Goal: Transaction & Acquisition: Purchase product/service

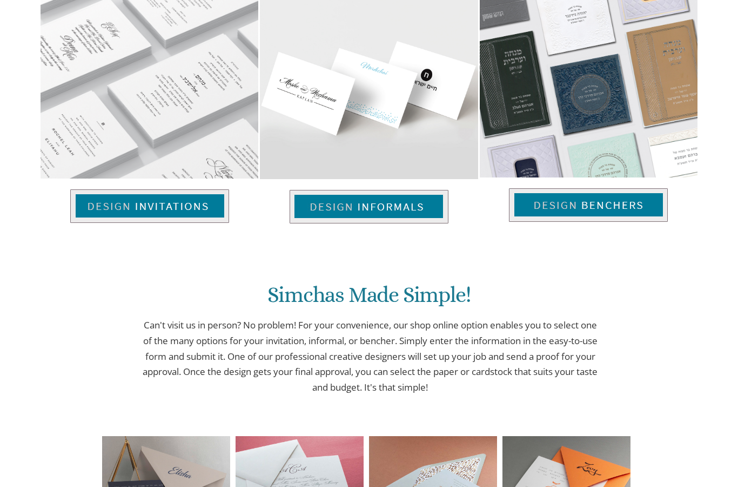
scroll to position [452, 0]
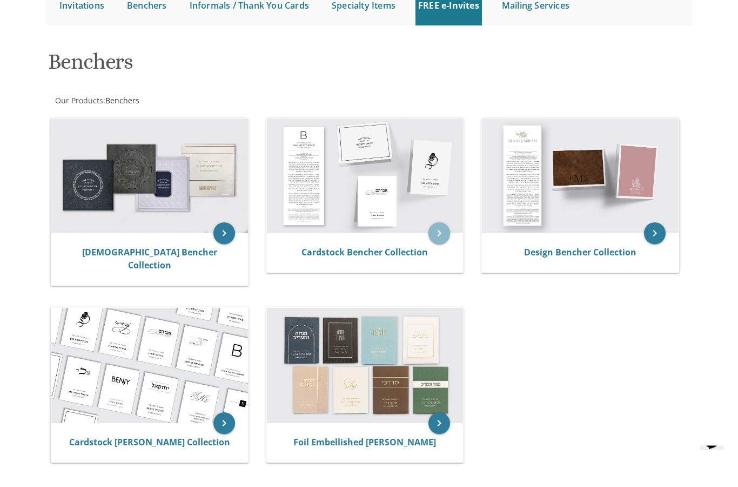
scroll to position [124, 0]
click at [440, 230] on icon "keyboard_arrow_right" at bounding box center [440, 233] width 22 height 22
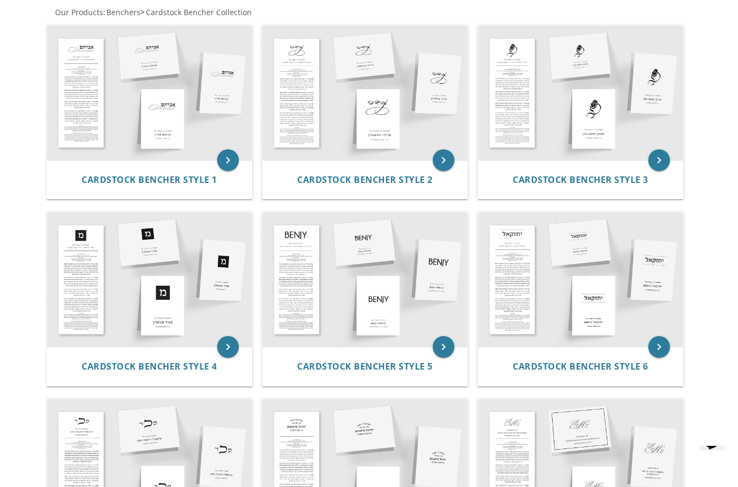
scroll to position [220, 0]
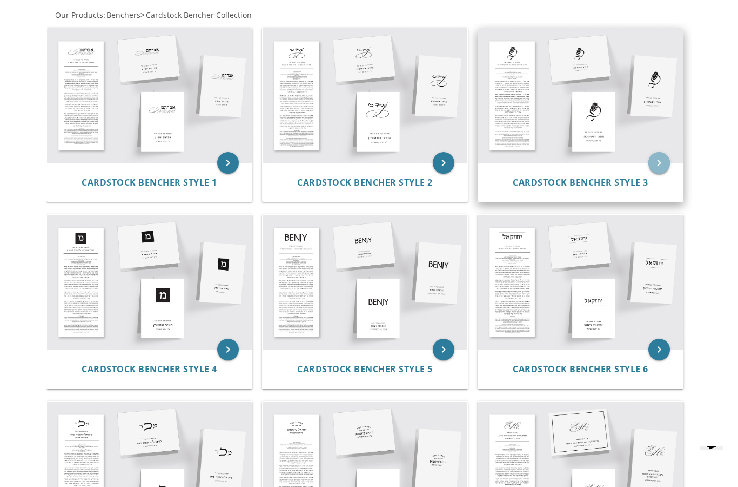
click at [662, 162] on icon "keyboard_arrow_right" at bounding box center [660, 163] width 22 height 22
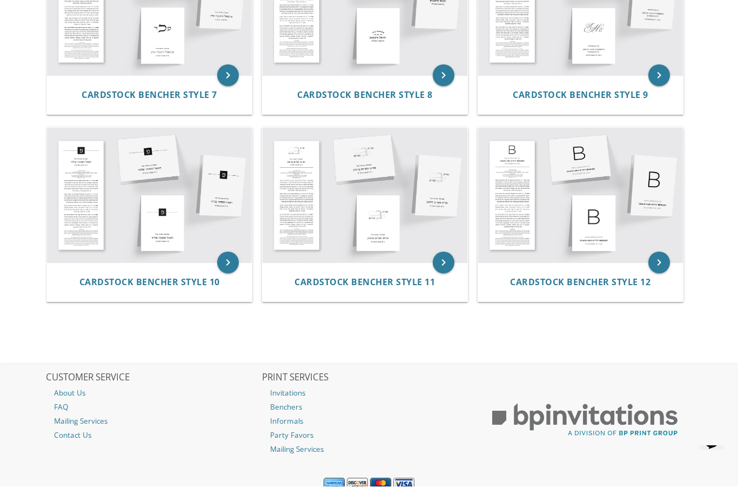
scroll to position [679, 0]
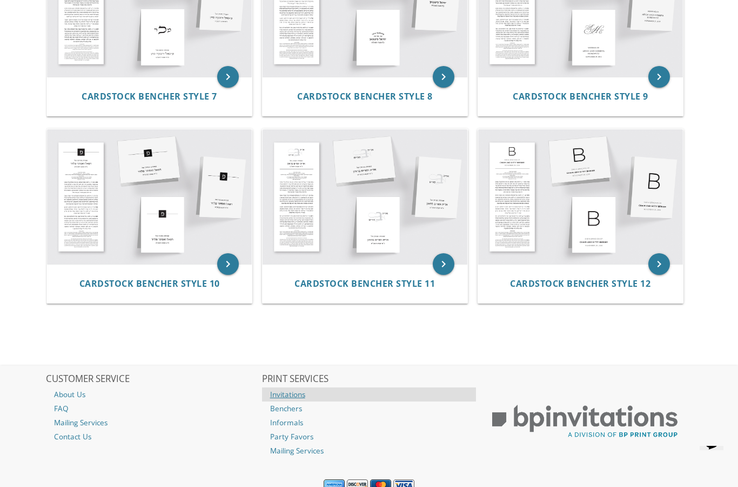
click at [301, 393] on link "Invitations" at bounding box center [369, 394] width 215 height 14
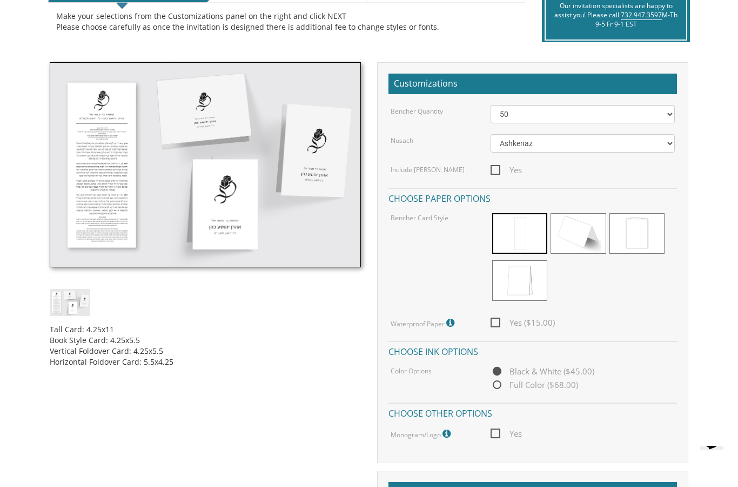
scroll to position [265, 0]
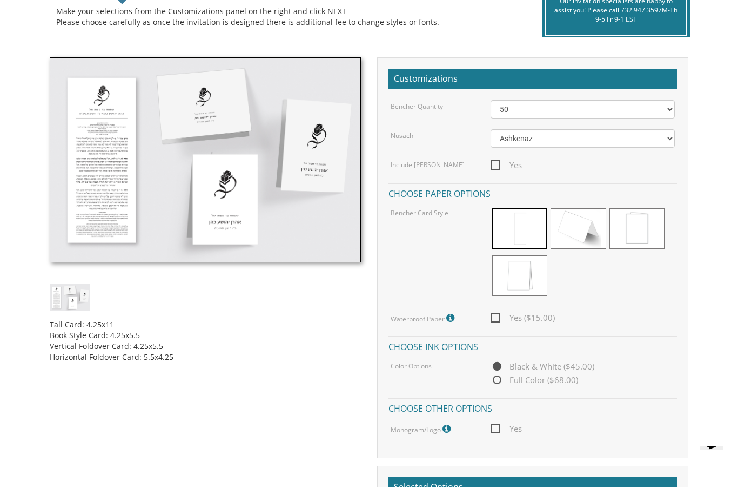
click at [210, 121] on img at bounding box center [205, 159] width 311 height 205
click at [222, 132] on img at bounding box center [205, 159] width 311 height 205
click at [119, 139] on img at bounding box center [205, 159] width 311 height 205
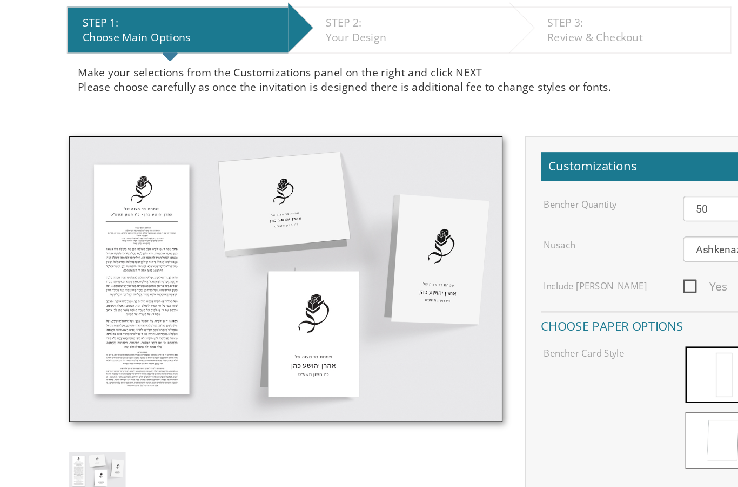
scroll to position [212, 0]
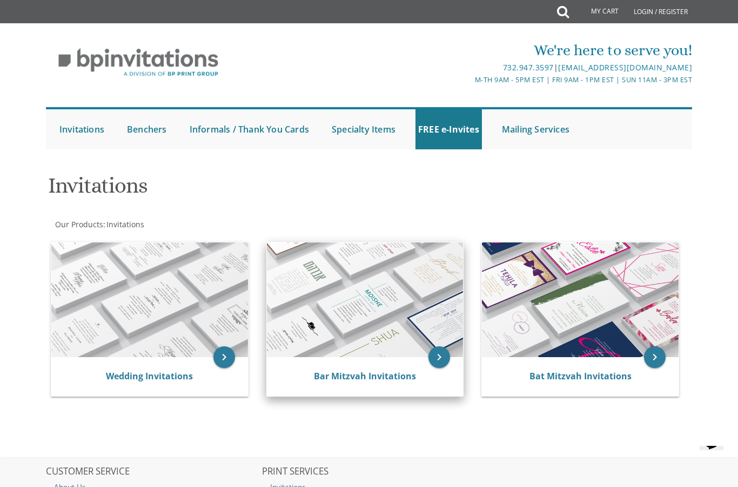
click at [376, 294] on img at bounding box center [365, 299] width 197 height 115
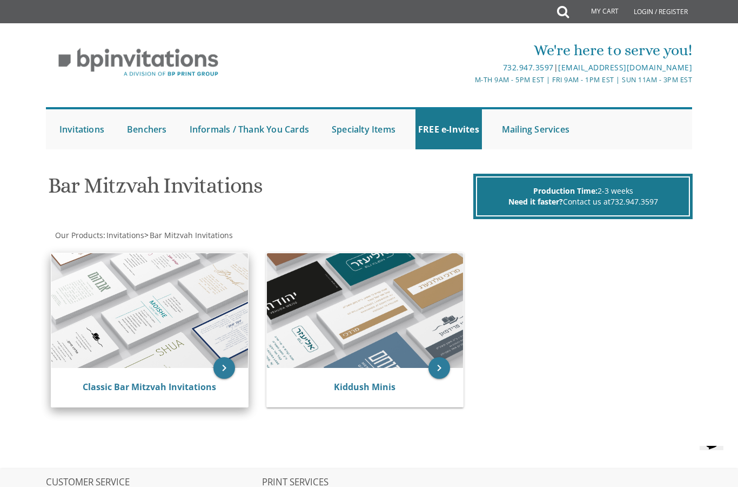
click at [161, 328] on img at bounding box center [149, 310] width 197 height 115
click at [159, 299] on img at bounding box center [149, 310] width 197 height 115
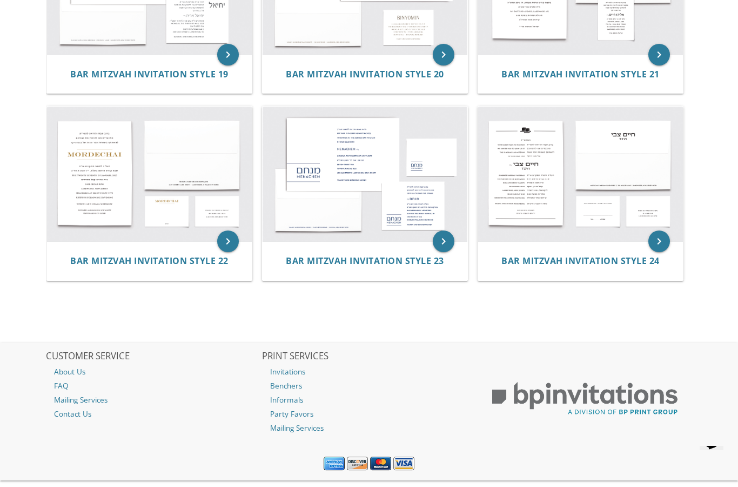
scroll to position [1426, 0]
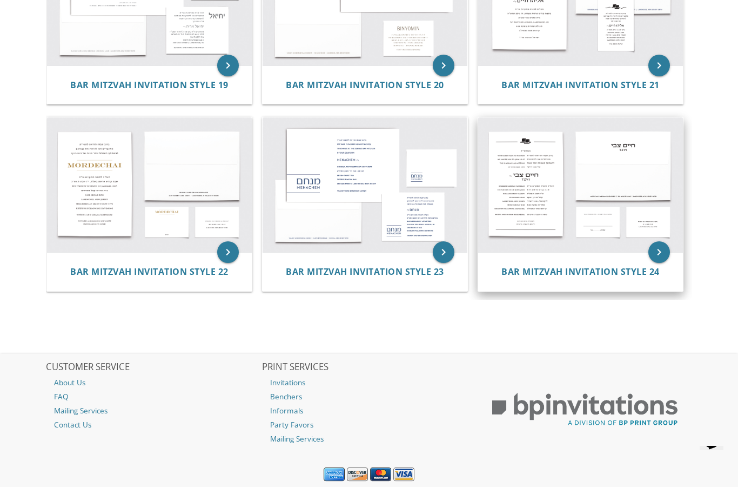
click at [563, 199] on img at bounding box center [580, 184] width 205 height 135
click at [658, 246] on icon "keyboard_arrow_right" at bounding box center [660, 252] width 22 height 22
click at [659, 245] on icon "keyboard_arrow_right" at bounding box center [660, 252] width 22 height 22
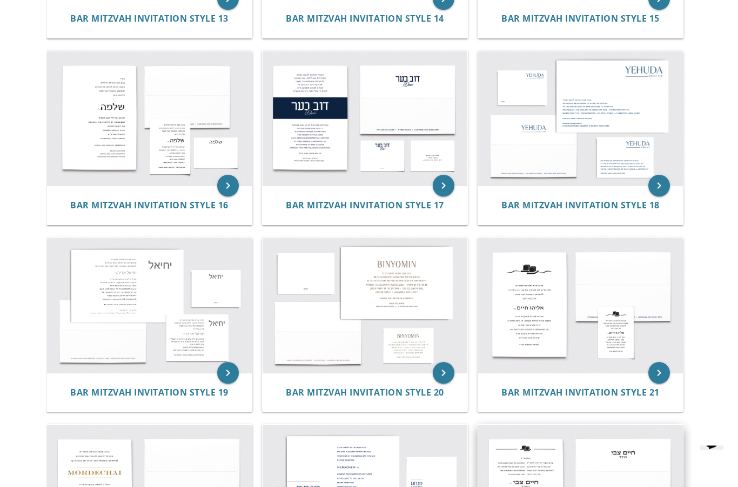
scroll to position [1112, 0]
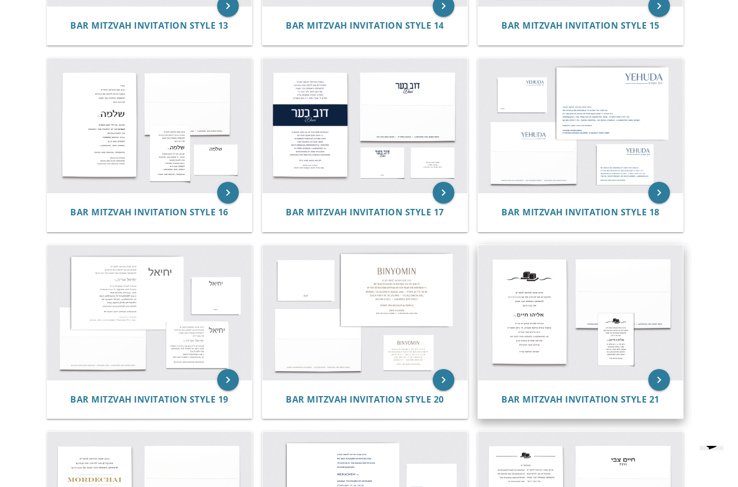
click at [542, 305] on img at bounding box center [580, 312] width 205 height 135
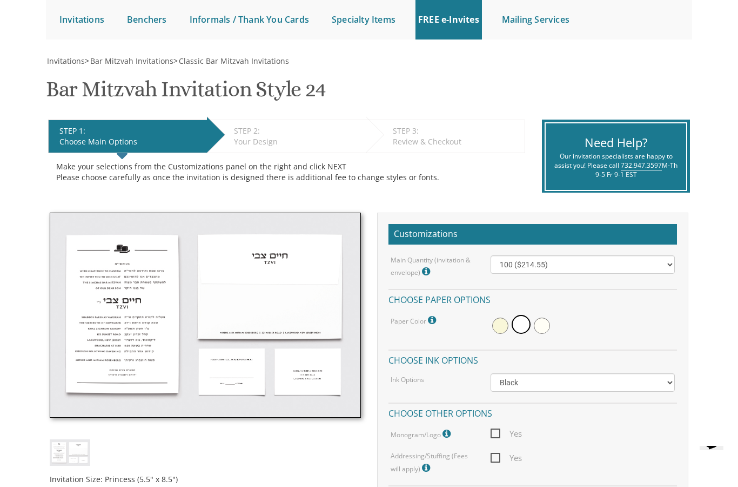
scroll to position [102, 0]
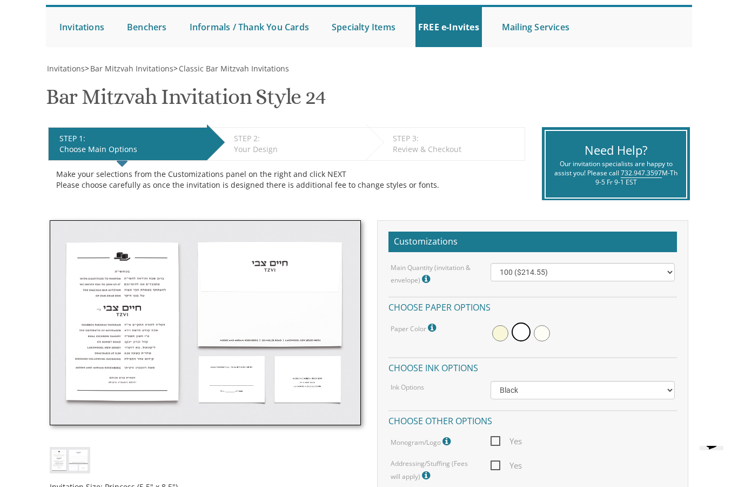
click at [139, 290] on img at bounding box center [205, 322] width 311 height 205
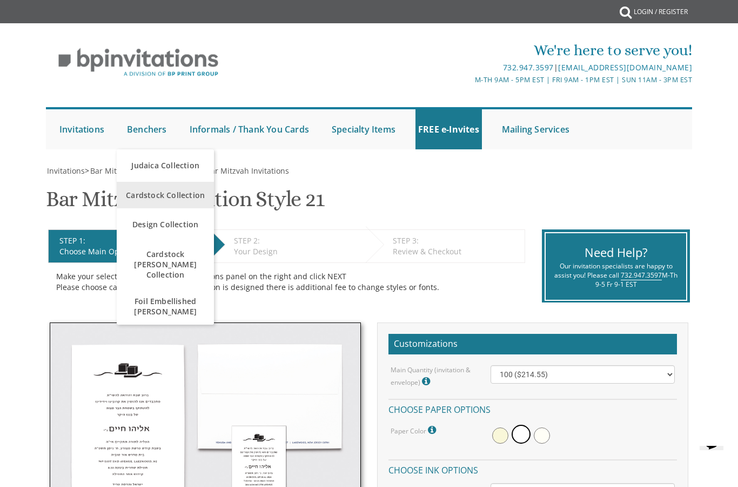
click at [196, 198] on span "Cardstock Collection" at bounding box center [165, 194] width 92 height 21
click at [174, 195] on span "Cardstock Collection" at bounding box center [165, 194] width 92 height 21
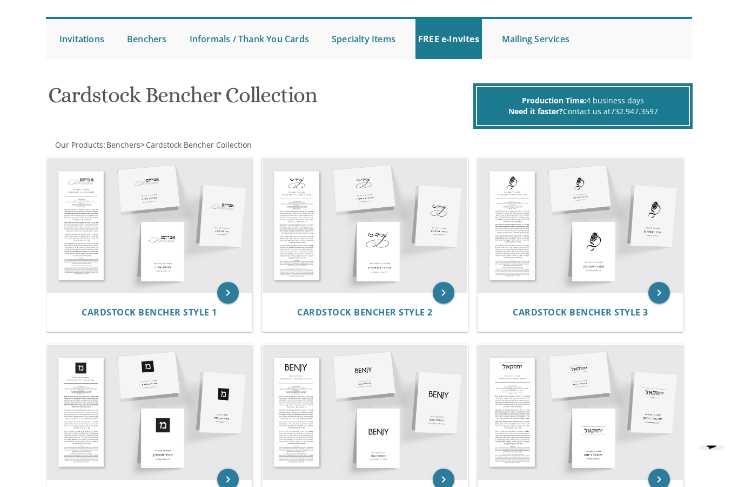
scroll to position [91, 0]
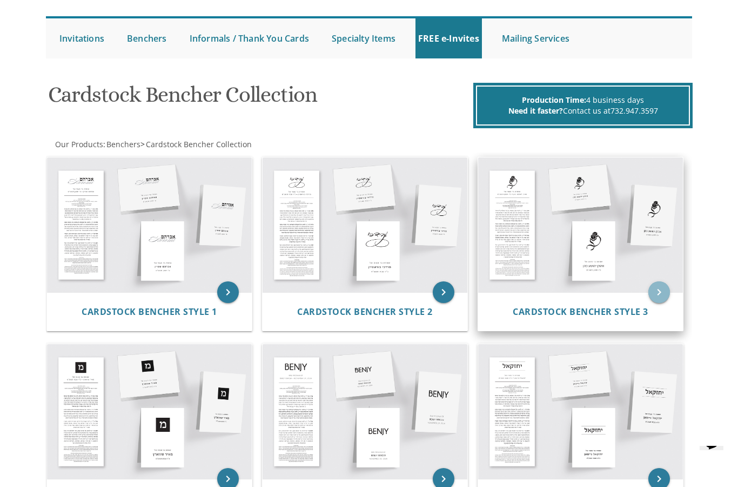
click at [654, 291] on icon "keyboard_arrow_right" at bounding box center [660, 292] width 22 height 22
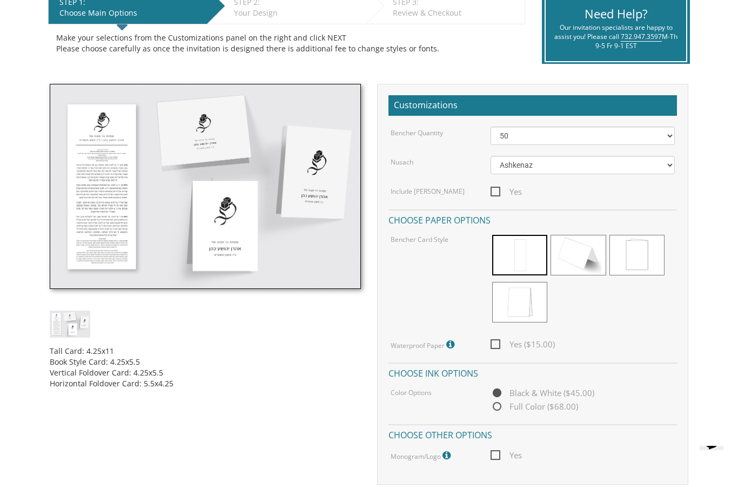
scroll to position [238, 0]
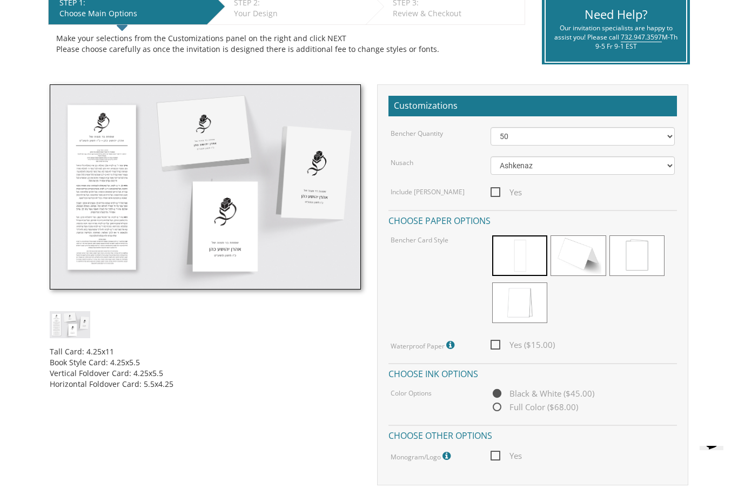
click at [125, 181] on img at bounding box center [205, 186] width 311 height 205
click at [165, 201] on img at bounding box center [205, 186] width 311 height 205
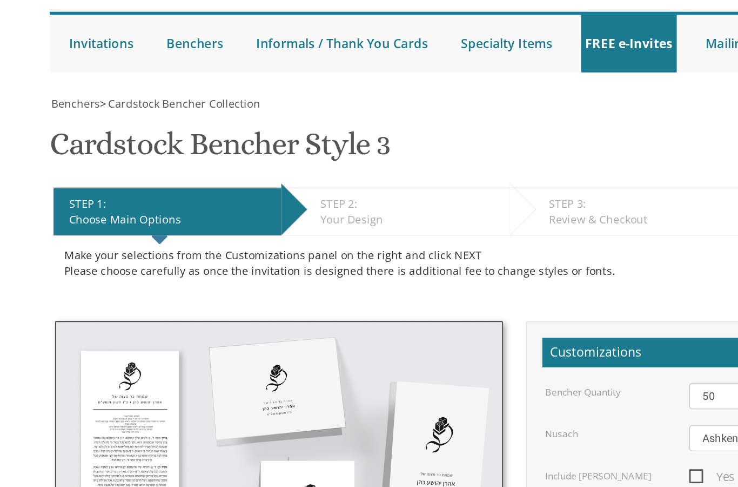
scroll to position [0, 0]
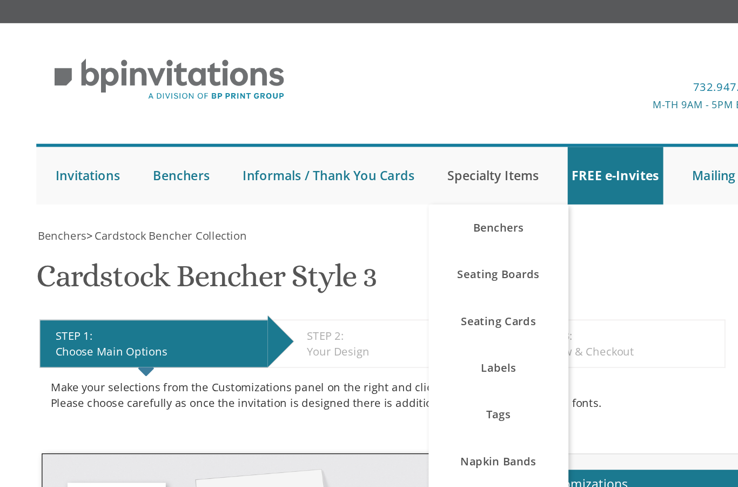
click at [364, 122] on link "Specialty Items" at bounding box center [363, 129] width 69 height 40
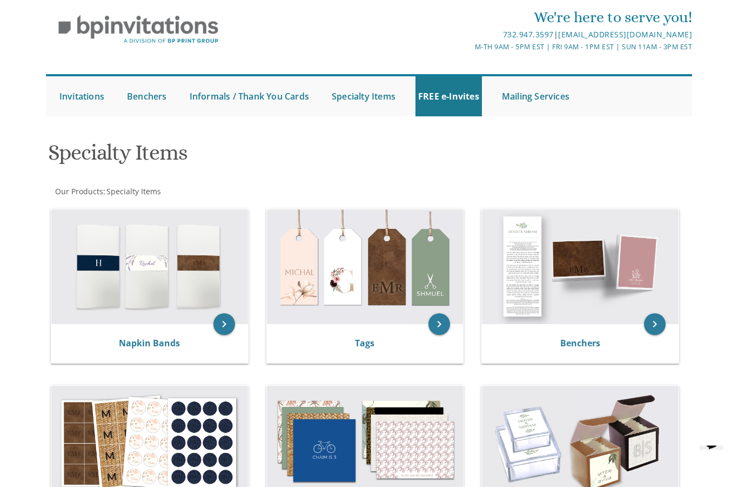
scroll to position [24, 0]
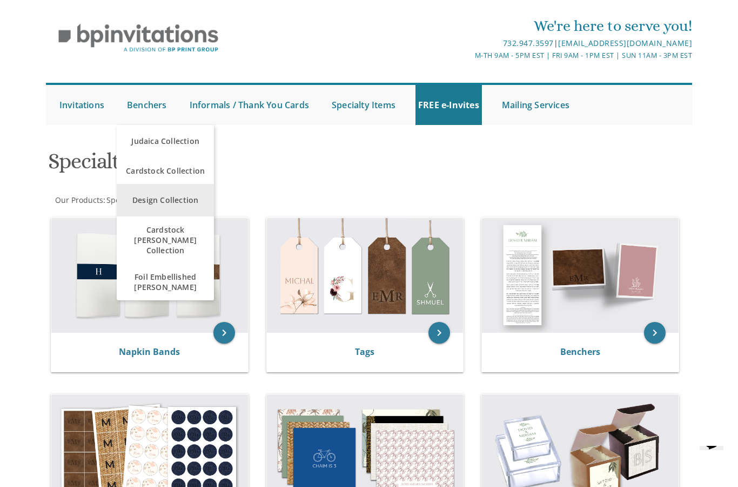
click at [192, 192] on link "Design Collection" at bounding box center [165, 200] width 97 height 32
click at [159, 191] on link "Design Collection" at bounding box center [165, 200] width 97 height 32
click at [151, 200] on link "Design Collection" at bounding box center [165, 200] width 97 height 32
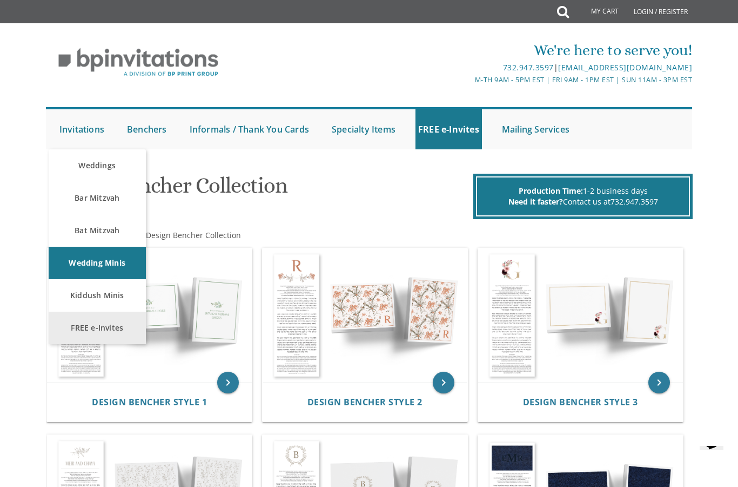
click at [121, 331] on link "FREE e-Invites" at bounding box center [97, 327] width 97 height 32
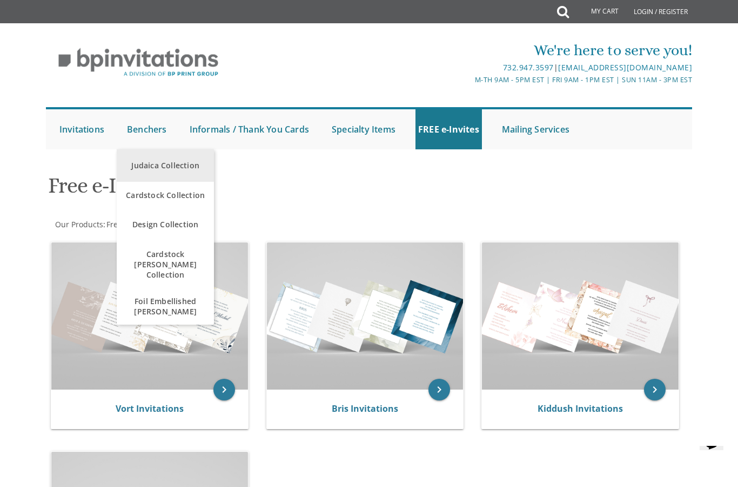
click at [174, 171] on link "Judaica Collection" at bounding box center [165, 165] width 97 height 32
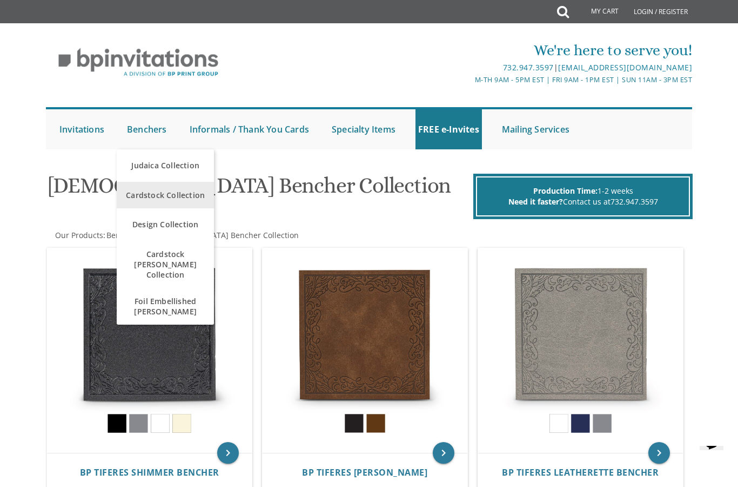
click at [191, 203] on span "Cardstock Collection" at bounding box center [165, 194] width 92 height 21
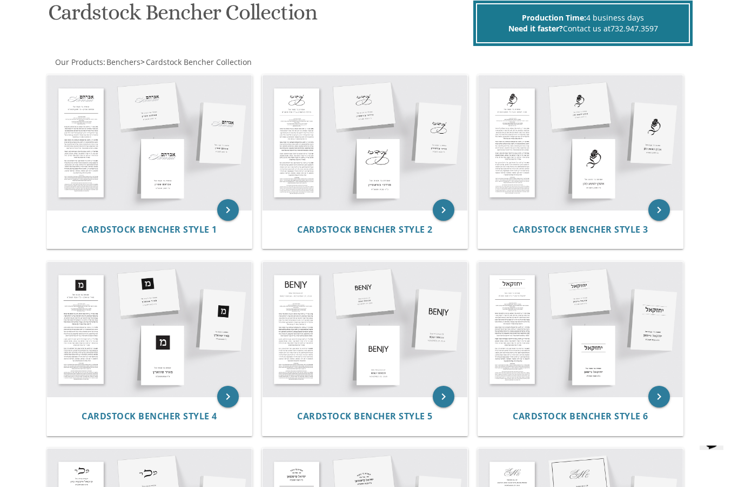
scroll to position [173, 0]
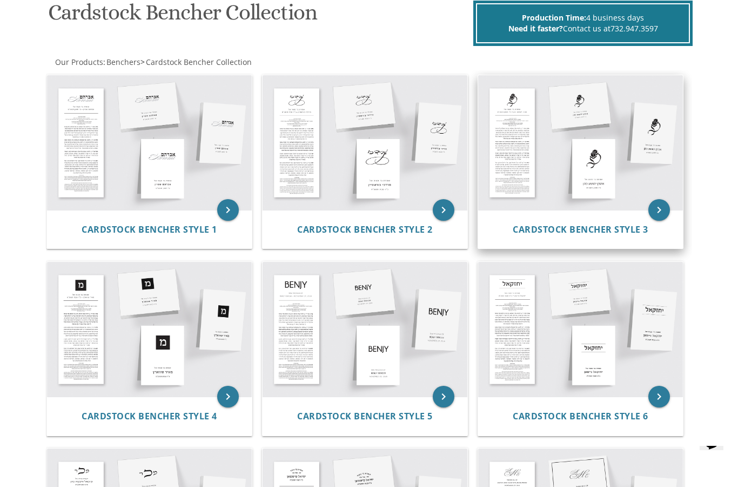
click at [607, 166] on img at bounding box center [580, 142] width 205 height 135
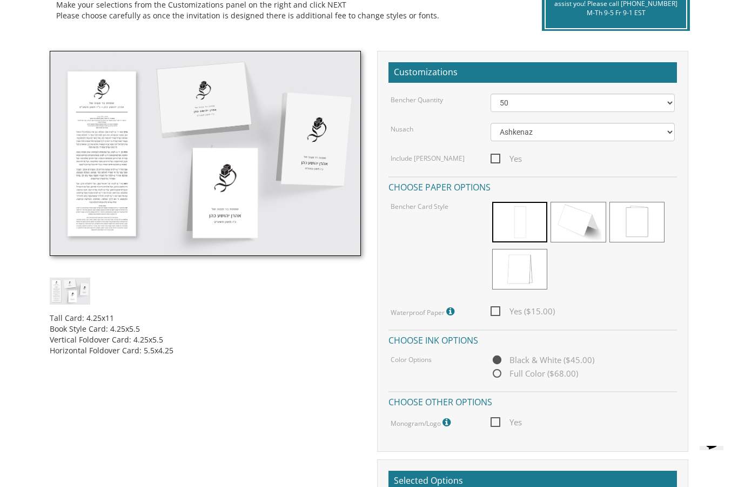
scroll to position [258, 0]
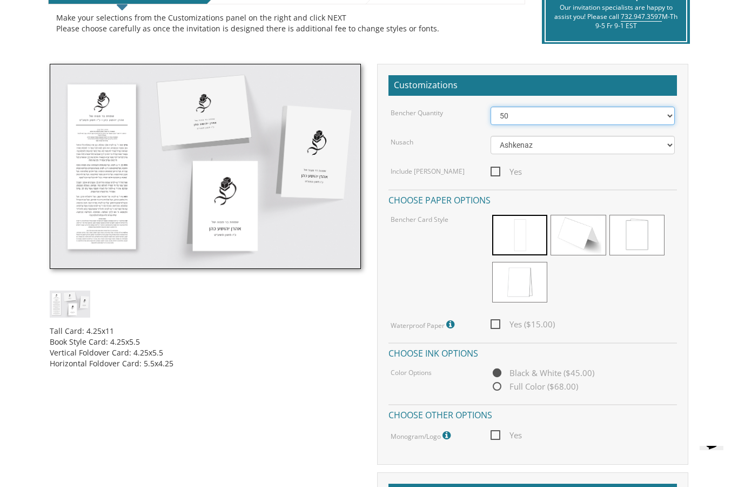
click at [660, 114] on select "50 60 70 80 90 100 125 150 175 200 225 250 275 300 325 350 375 400 425 450 475 …" at bounding box center [583, 115] width 184 height 18
select select "100"
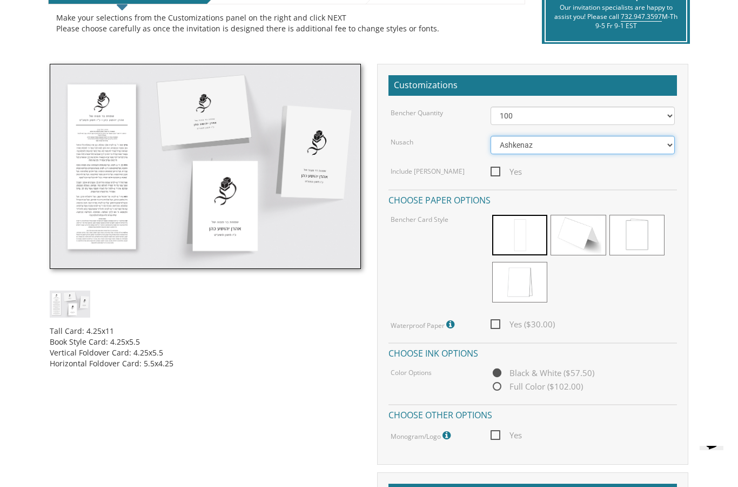
click at [649, 142] on select "Ashkenaz Edut Mizrach" at bounding box center [583, 145] width 184 height 18
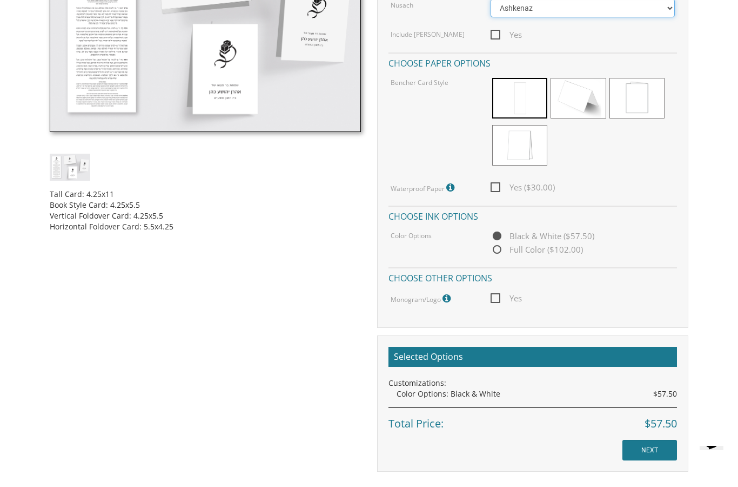
scroll to position [397, 0]
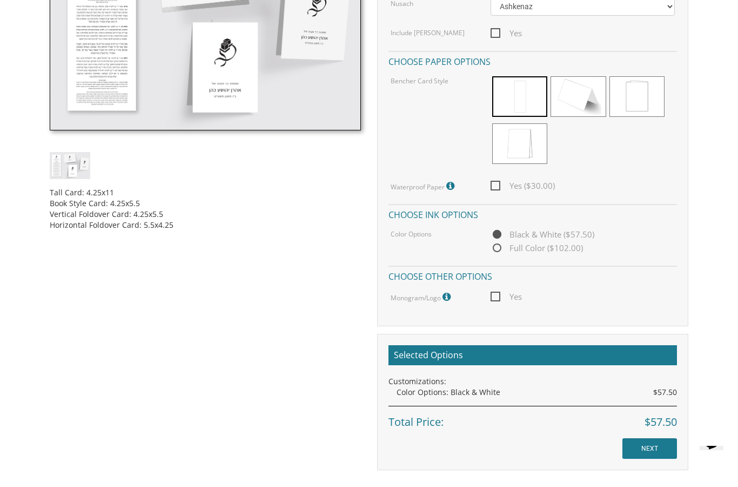
click at [494, 304] on div "Customizations Bencher Quantity 50 60 70 80 90 100 125 150 175 200 225 250 275 …" at bounding box center [532, 125] width 311 height 401
click at [498, 293] on span "Yes" at bounding box center [506, 297] width 31 height 14
click at [498, 293] on input "Yes" at bounding box center [494, 295] width 7 height 7
checkbox input "true"
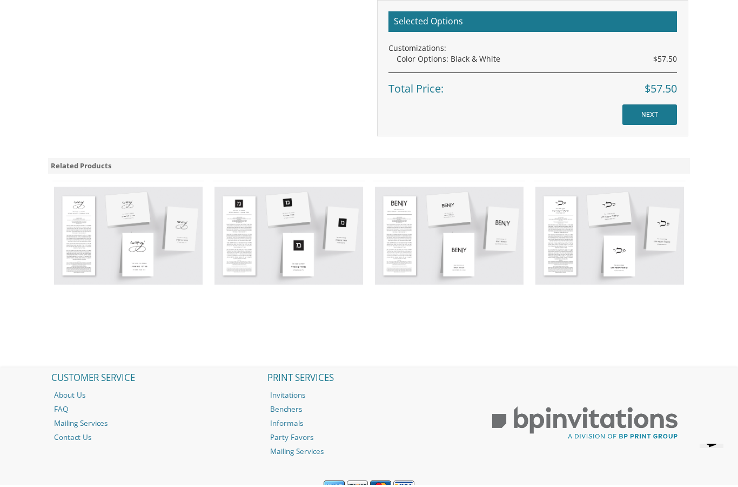
scroll to position [831, 0]
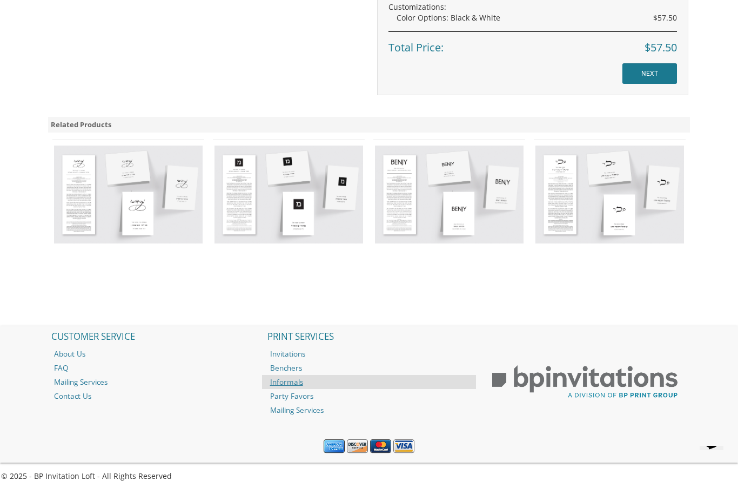
click at [295, 375] on link "Informals" at bounding box center [369, 382] width 215 height 14
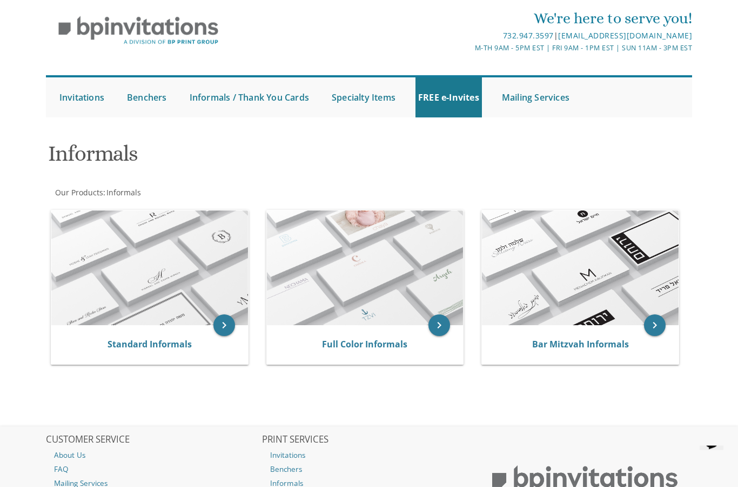
scroll to position [32, 0]
click at [605, 274] on img at bounding box center [580, 267] width 197 height 115
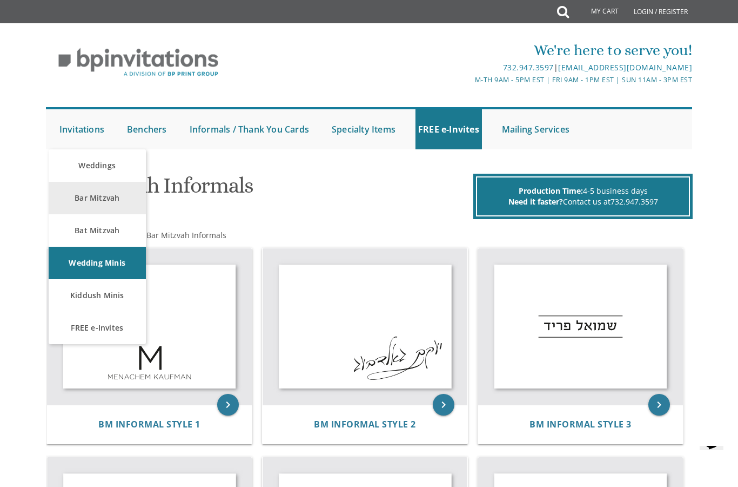
click at [90, 191] on link "Bar Mitzvah" at bounding box center [97, 198] width 97 height 32
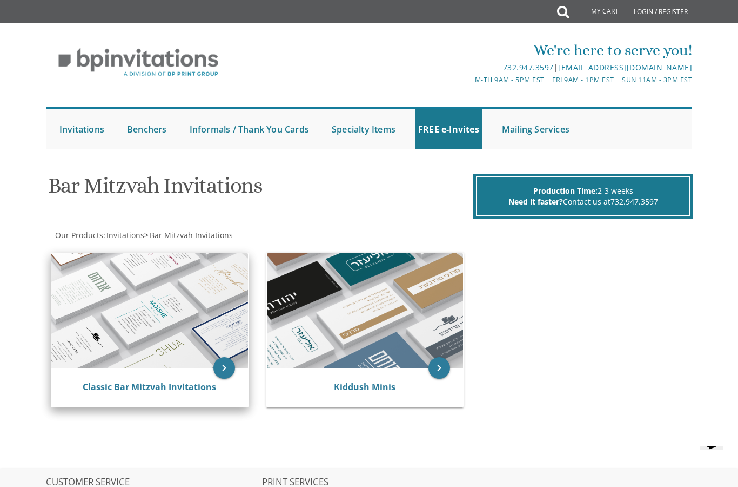
click at [181, 301] on img at bounding box center [149, 310] width 197 height 115
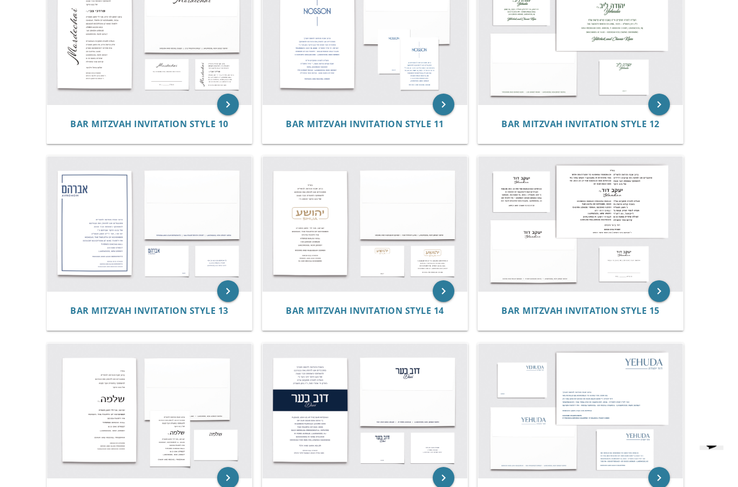
scroll to position [827, 0]
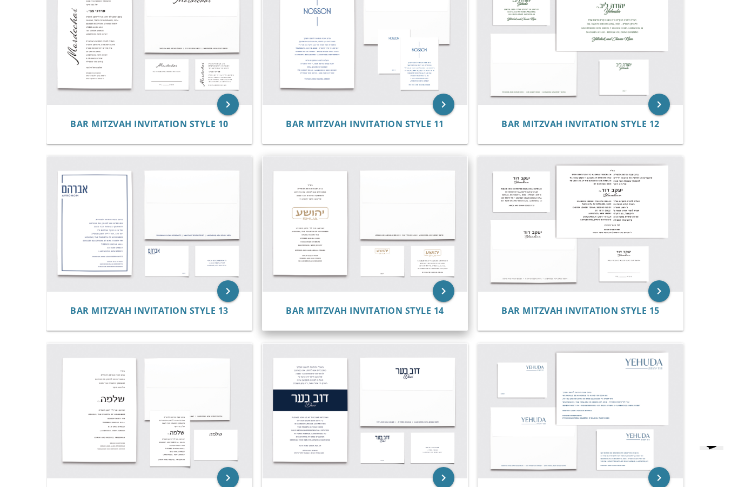
click at [304, 231] on img at bounding box center [365, 223] width 205 height 135
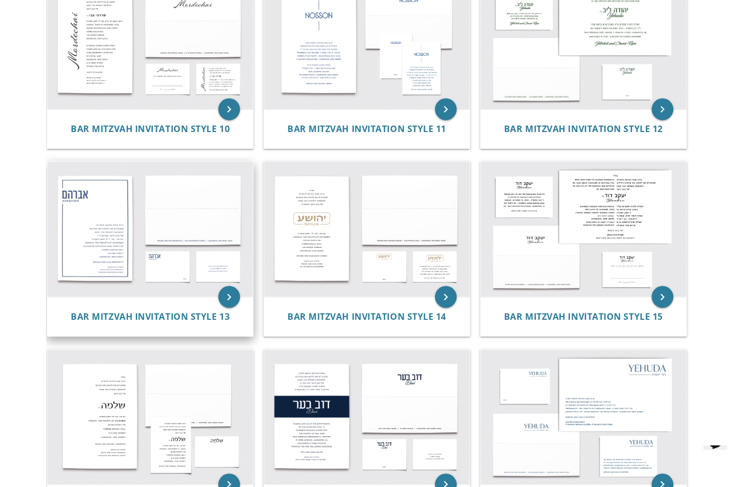
click at [145, 217] on img at bounding box center [149, 230] width 205 height 135
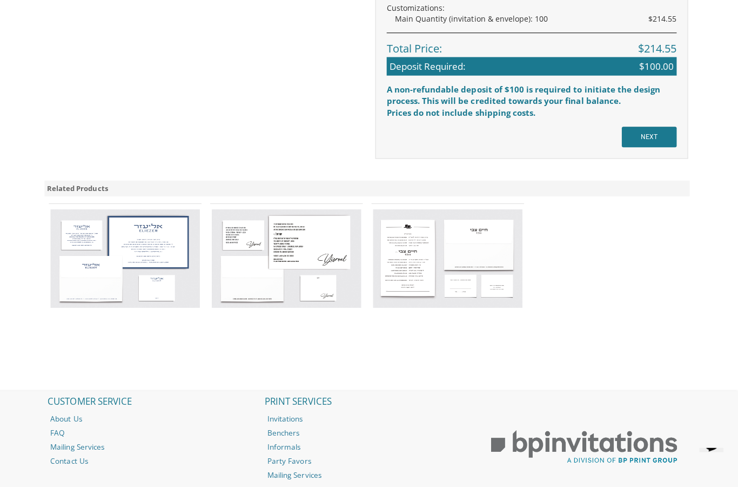
scroll to position [837, 0]
click at [397, 239] on img at bounding box center [449, 257] width 149 height 98
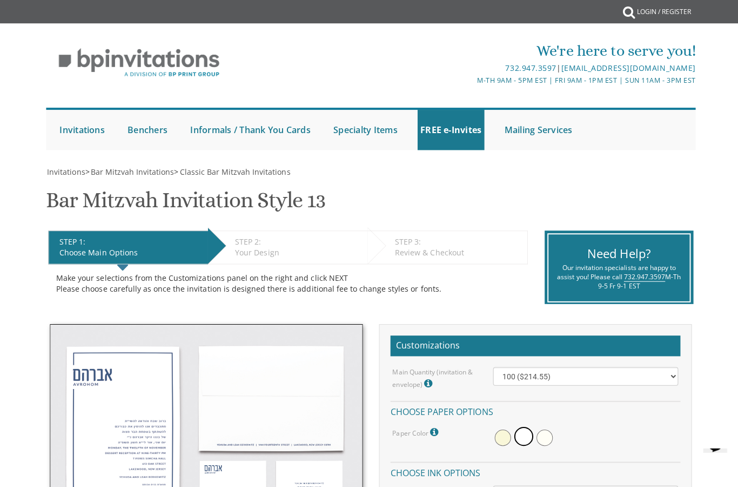
scroll to position [1, 0]
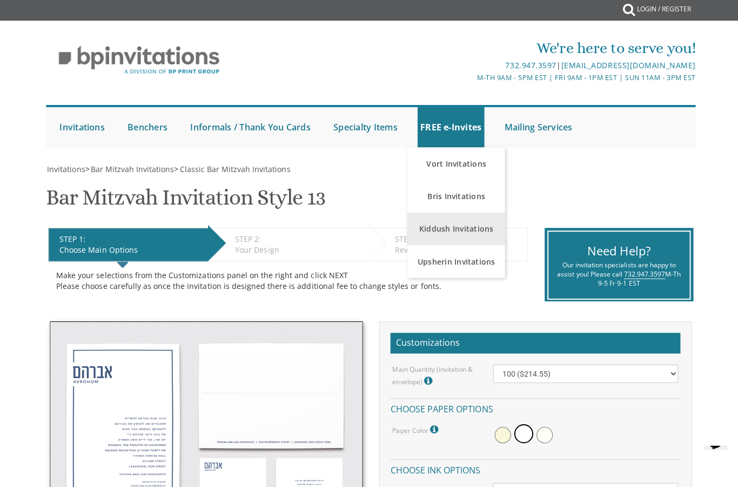
click at [475, 231] on link "Kiddush Invitations" at bounding box center [453, 230] width 97 height 32
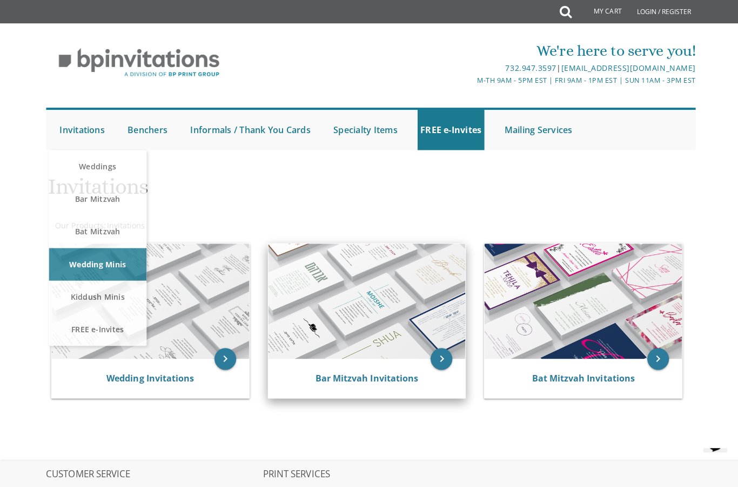
click at [370, 322] on img at bounding box center [365, 299] width 197 height 115
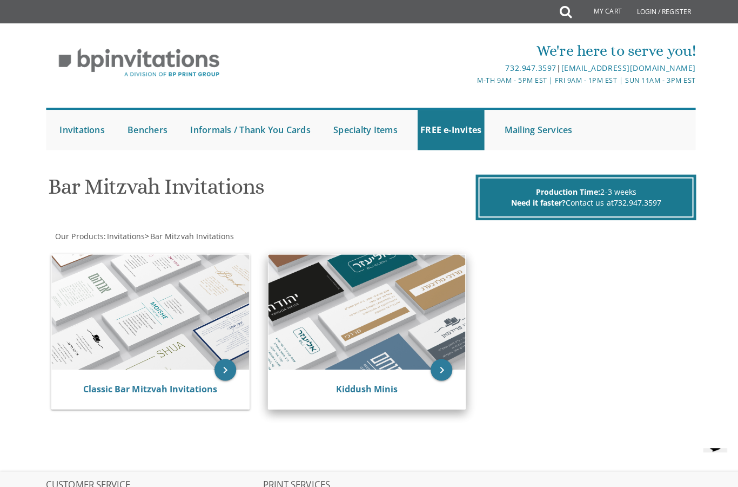
click at [374, 333] on img at bounding box center [365, 310] width 197 height 115
